Goal: Task Accomplishment & Management: Complete application form

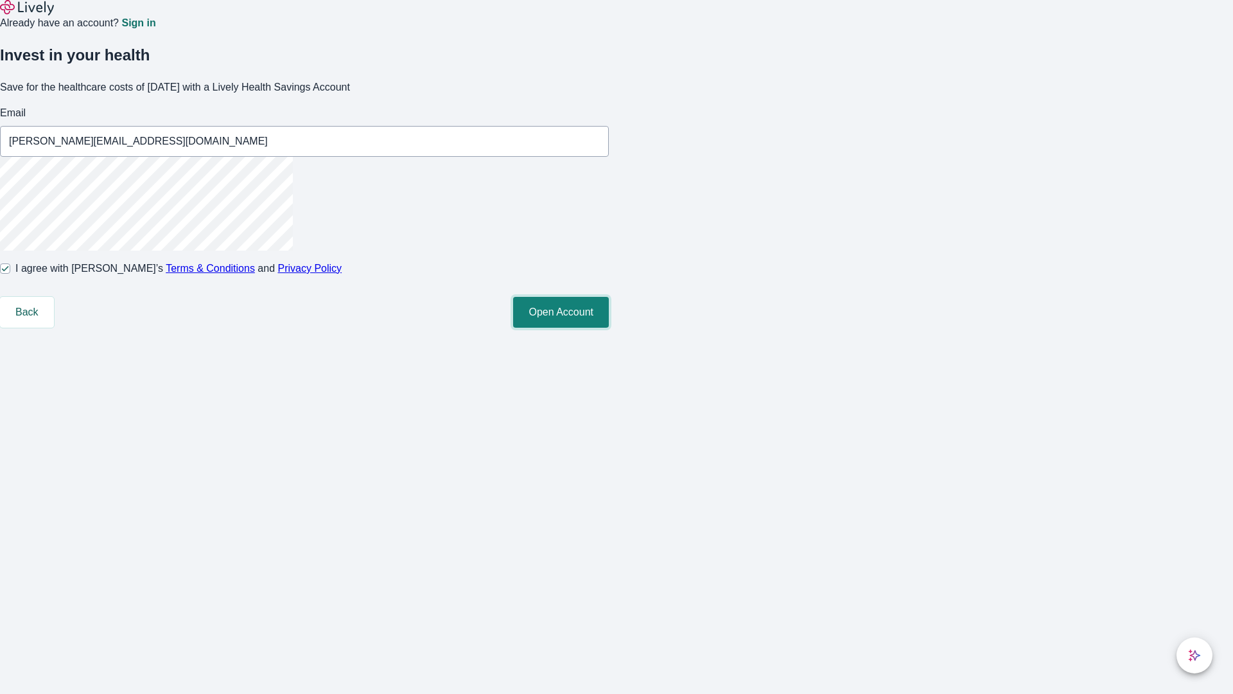
click at [609, 328] on button "Open Account" at bounding box center [561, 312] width 96 height 31
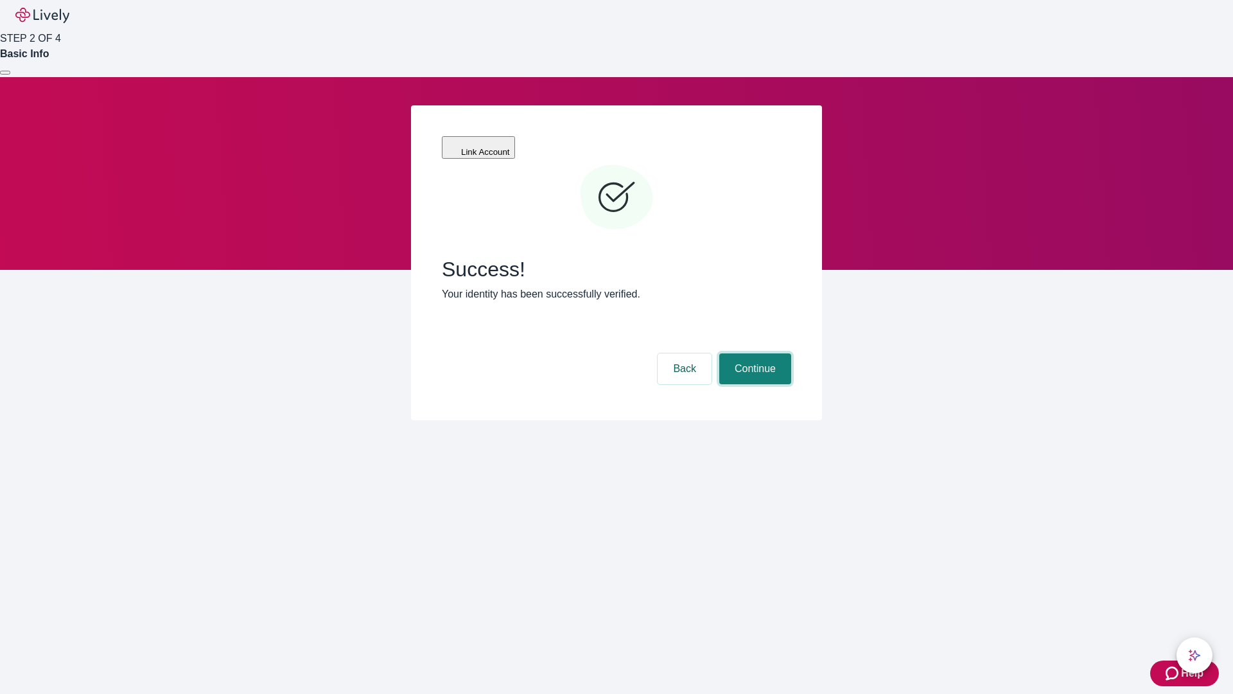
click at [753, 353] on button "Continue" at bounding box center [755, 368] width 72 height 31
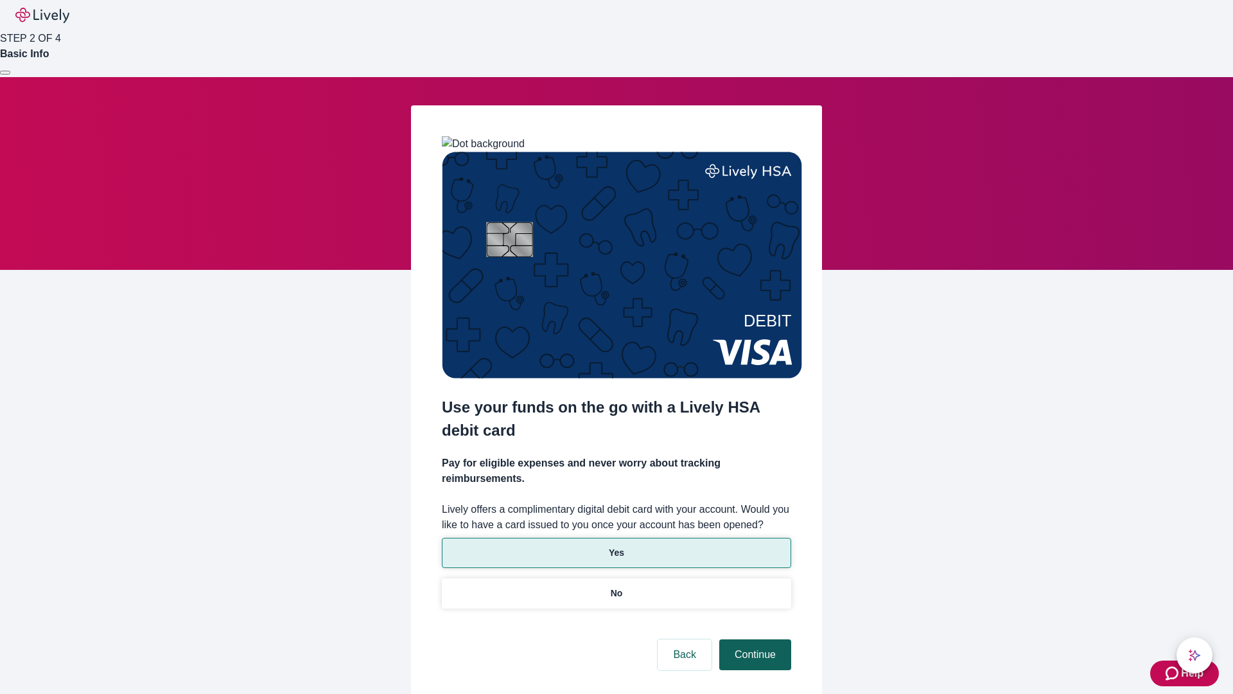
click at [616, 546] on p "Yes" at bounding box center [616, 552] width 15 height 13
click at [753, 639] on button "Continue" at bounding box center [755, 654] width 72 height 31
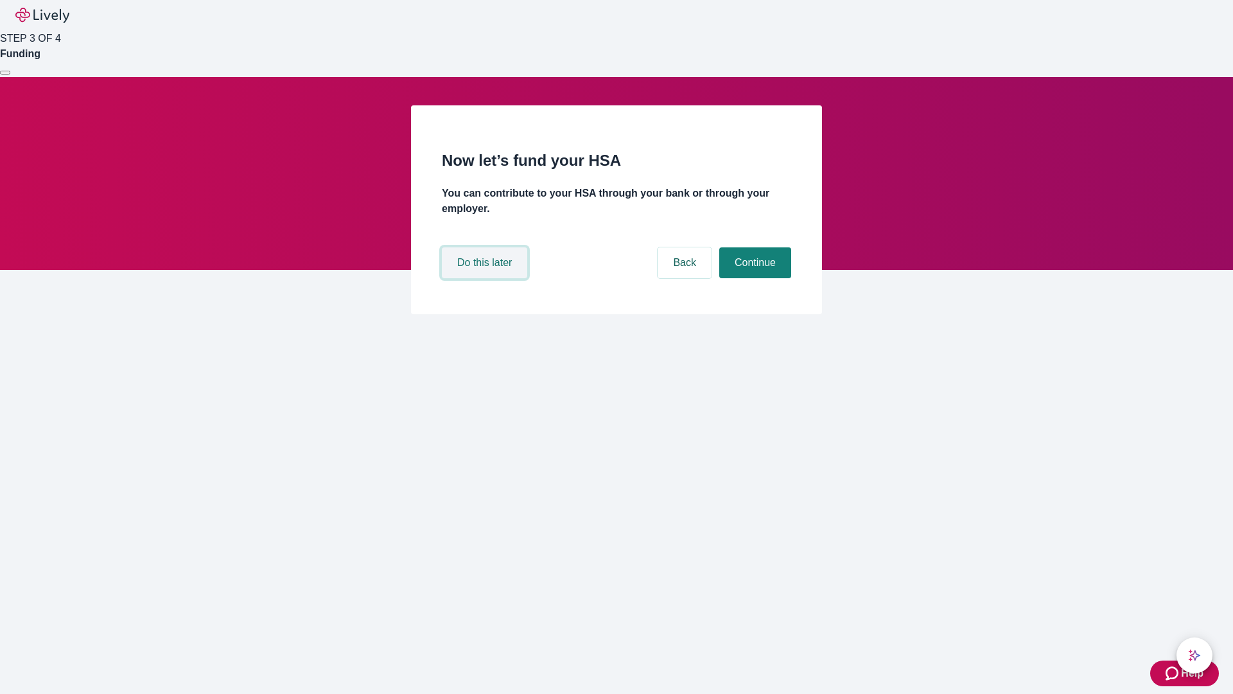
click at [486, 278] on button "Do this later" at bounding box center [484, 262] width 85 height 31
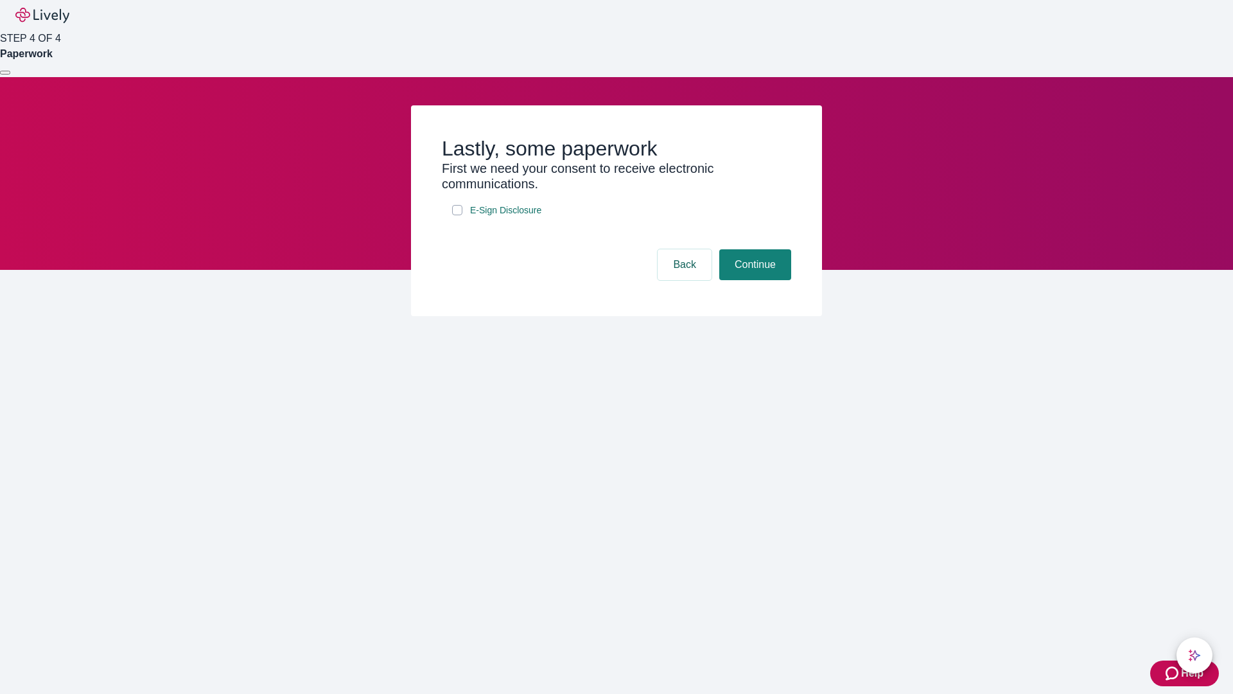
click at [457, 215] on input "E-Sign Disclosure" at bounding box center [457, 210] width 10 height 10
checkbox input "true"
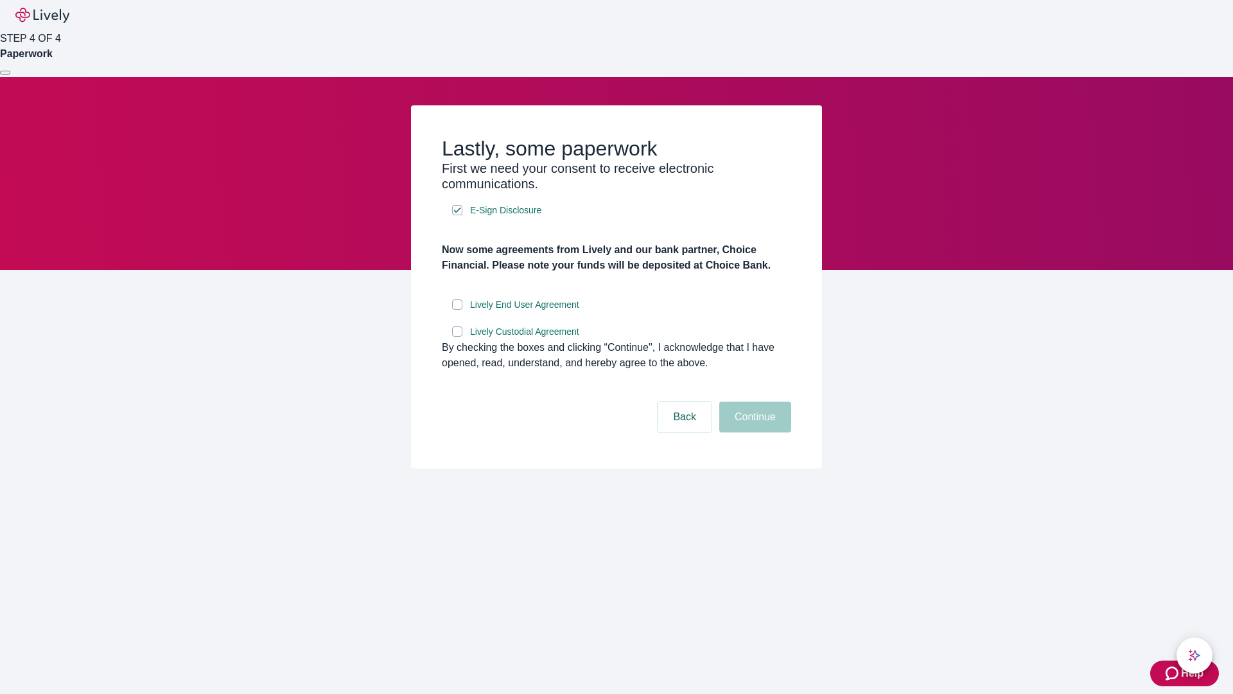
click at [457, 310] on input "Lively End User Agreement" at bounding box center [457, 304] width 10 height 10
checkbox input "true"
click at [457, 337] on input "Lively Custodial Agreement" at bounding box center [457, 331] width 10 height 10
checkbox input "true"
click at [753, 432] on button "Continue" at bounding box center [755, 416] width 72 height 31
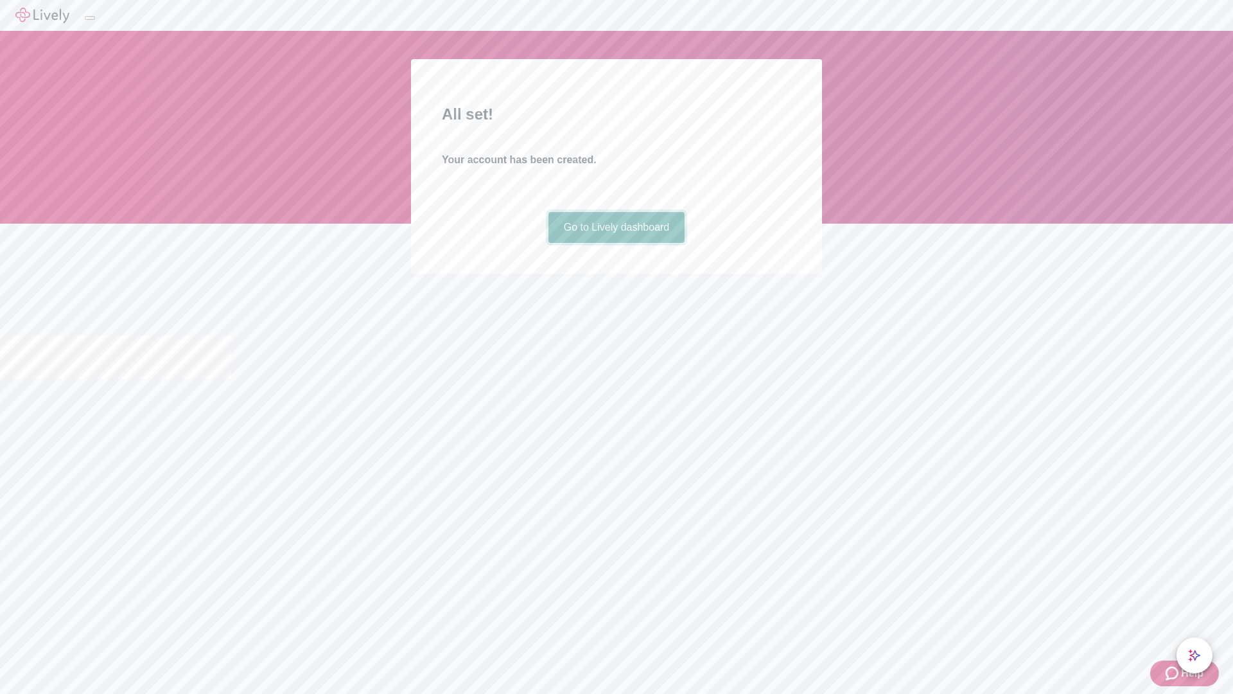
click at [616, 243] on link "Go to Lively dashboard" at bounding box center [616, 227] width 137 height 31
